Goal: Complete application form

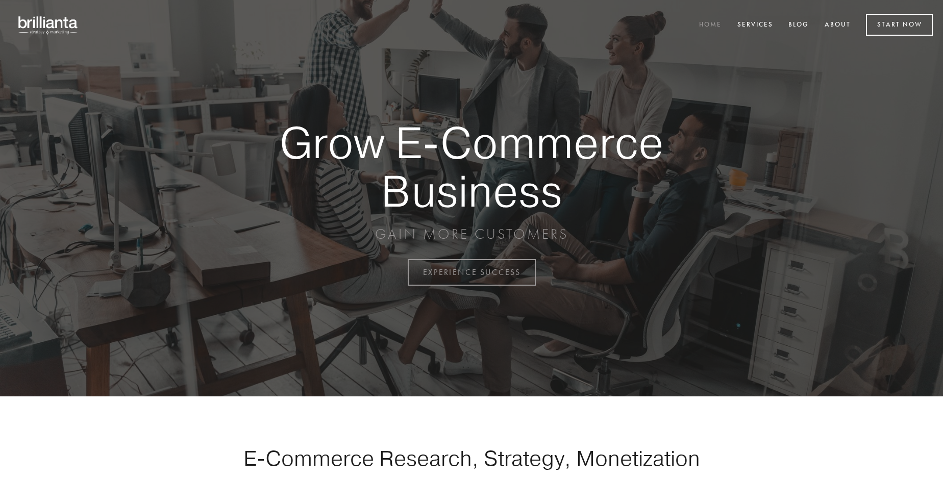
scroll to position [2674, 0]
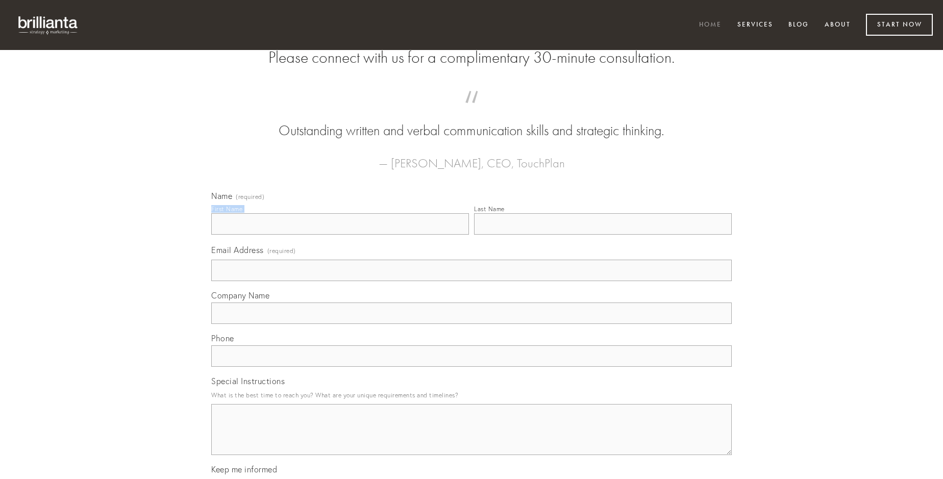
type input "[PERSON_NAME]"
click at [603, 235] on input "Last Name" at bounding box center [603, 223] width 258 height 21
type input "[PERSON_NAME]"
click at [471, 281] on input "Email Address (required)" at bounding box center [471, 270] width 520 height 21
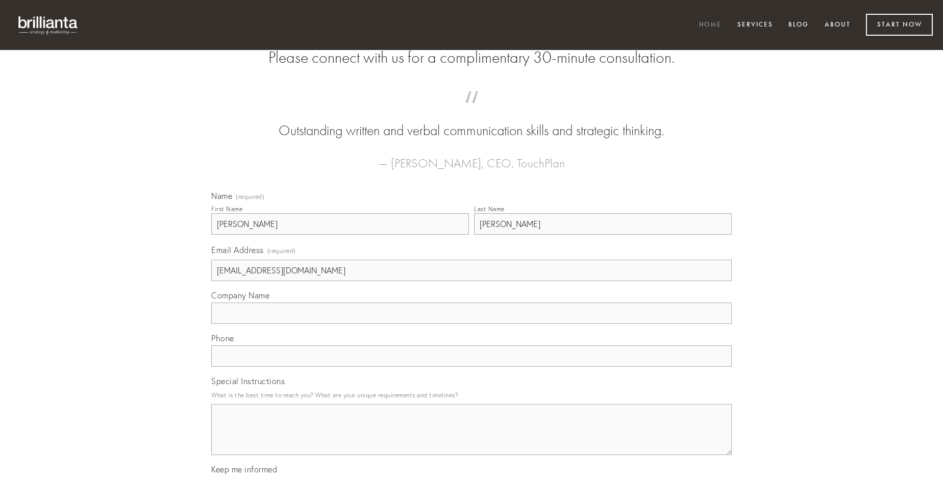
type input "[EMAIL_ADDRESS][DOMAIN_NAME]"
click at [471, 324] on input "Company Name" at bounding box center [471, 313] width 520 height 21
type input "terror"
click at [471, 367] on input "text" at bounding box center [471, 355] width 520 height 21
click at [471, 439] on textarea "Special Instructions" at bounding box center [471, 429] width 520 height 51
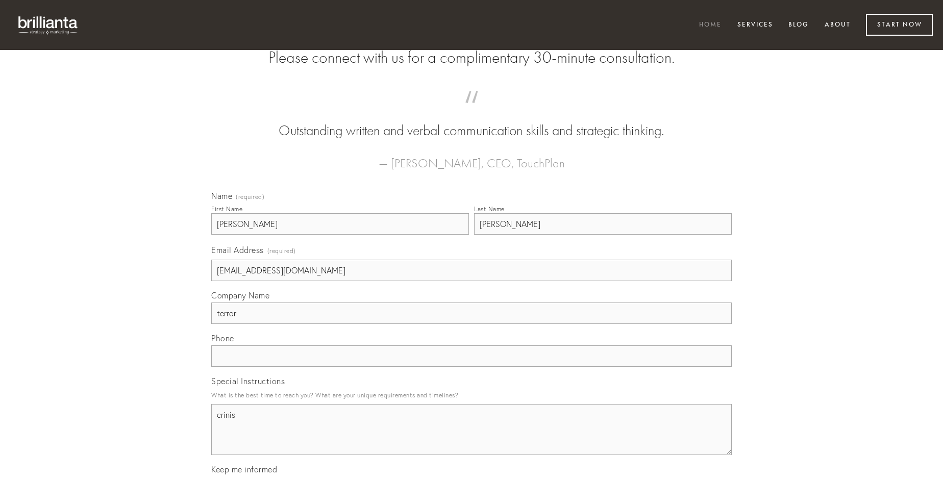
type textarea "crinis"
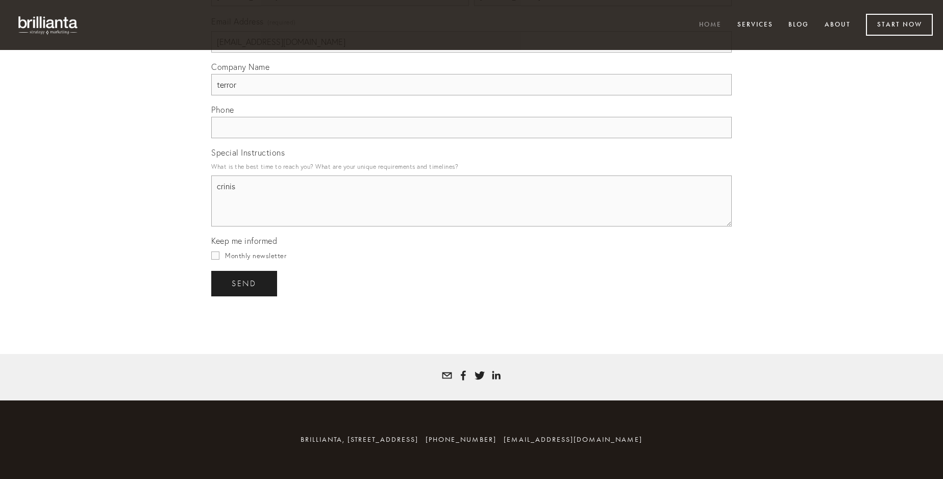
click at [245, 283] on span "send" at bounding box center [244, 283] width 25 height 9
